Goal: Task Accomplishment & Management: Complete application form

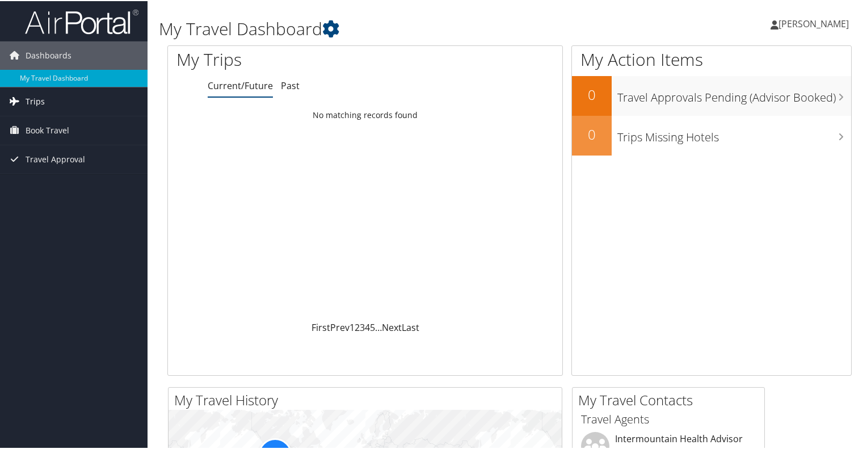
click at [33, 98] on span "Trips" at bounding box center [35, 100] width 19 height 28
click at [43, 177] on span "Book Travel" at bounding box center [48, 180] width 44 height 28
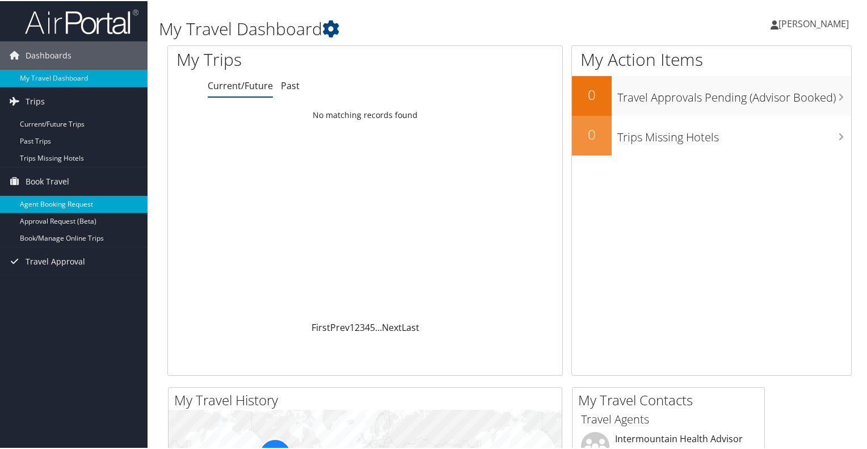
click at [62, 203] on link "Agent Booking Request" at bounding box center [74, 203] width 148 height 17
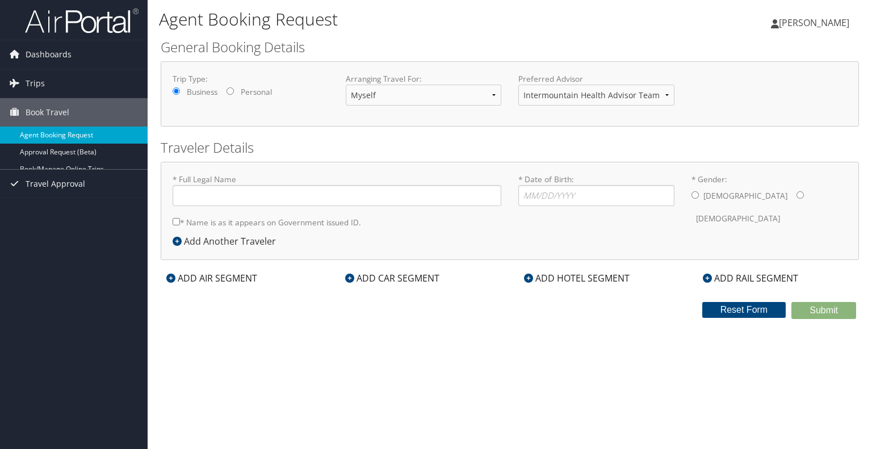
type input "Camille Gardner"
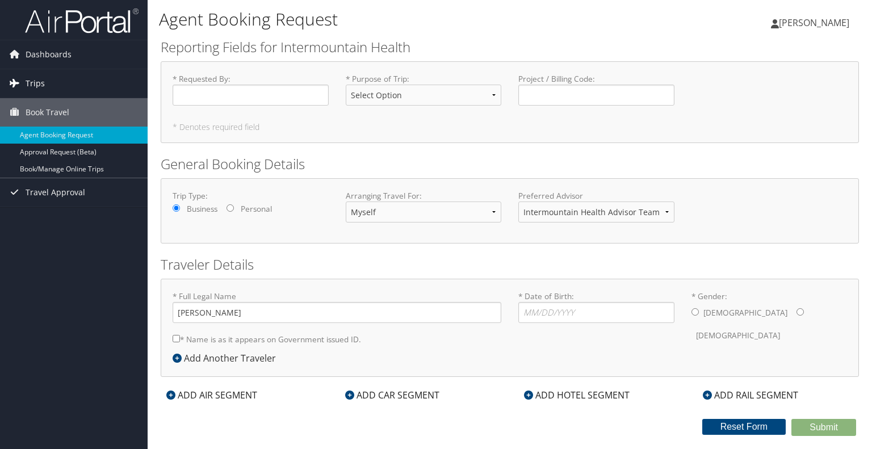
click at [34, 83] on span "Trips" at bounding box center [35, 83] width 19 height 28
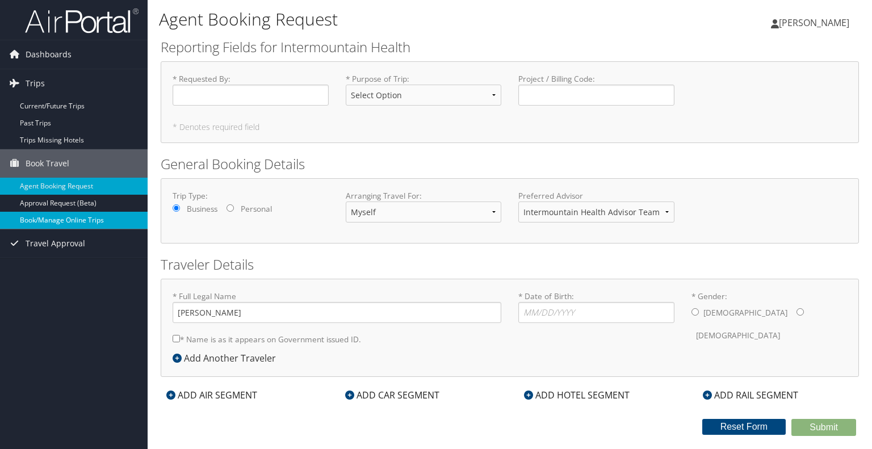
click at [43, 217] on link "Book/Manage Online Trips" at bounding box center [74, 220] width 148 height 17
